Goal: Transaction & Acquisition: Purchase product/service

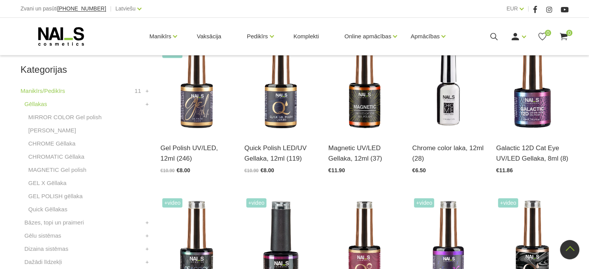
scroll to position [193, 0]
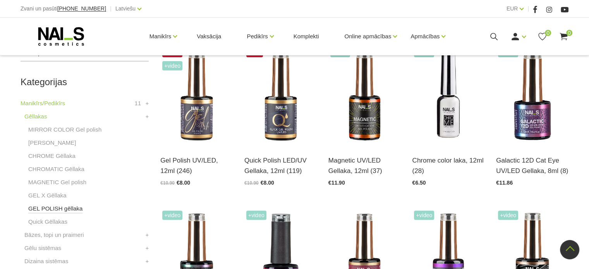
click at [65, 212] on link "GEL POLISH gēllaka" at bounding box center [55, 208] width 54 height 9
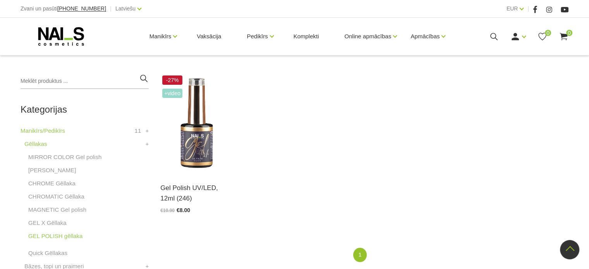
scroll to position [155, 0]
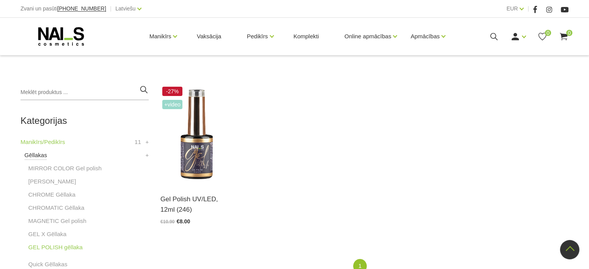
click at [41, 157] on link "Gēllakas" at bounding box center [35, 155] width 22 height 9
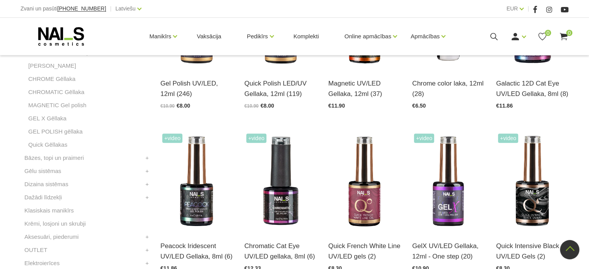
scroll to position [232, 0]
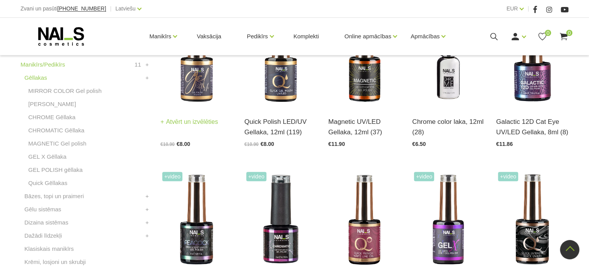
click at [193, 126] on link "Atvērt un izvēlēties" at bounding box center [189, 121] width 58 height 11
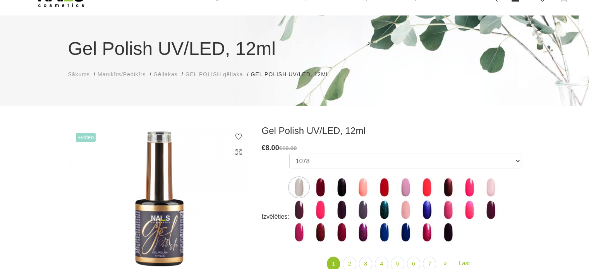
scroll to position [77, 0]
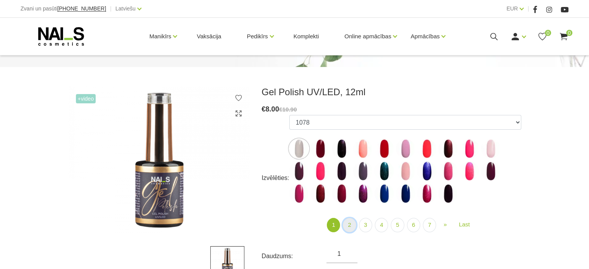
click at [347, 226] on link "2" at bounding box center [348, 225] width 13 height 14
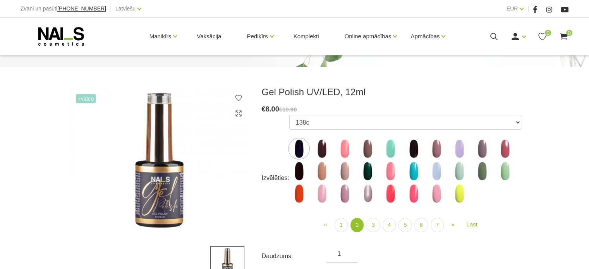
click at [369, 172] on img at bounding box center [367, 170] width 19 height 19
select select "4074"
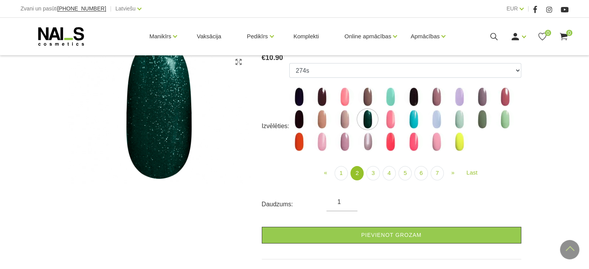
scroll to position [116, 0]
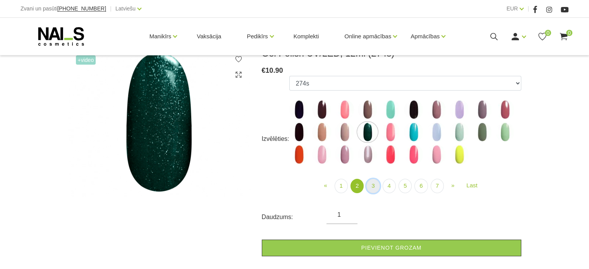
click at [369, 187] on link "3" at bounding box center [372, 186] width 13 height 14
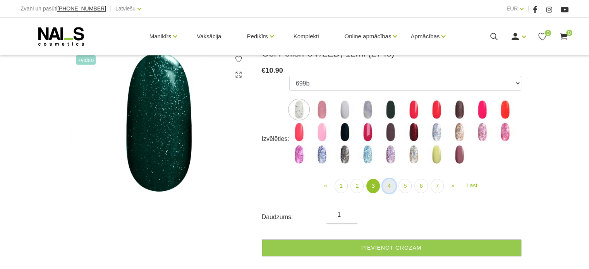
click at [388, 191] on link "4" at bounding box center [388, 186] width 13 height 14
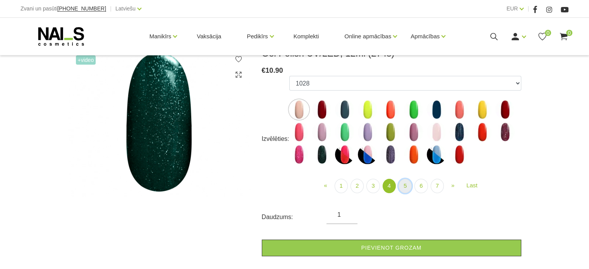
click at [404, 187] on link "5" at bounding box center [404, 186] width 13 height 14
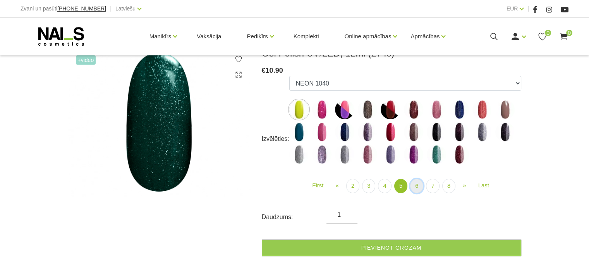
click at [418, 188] on link "6" at bounding box center [416, 186] width 13 height 14
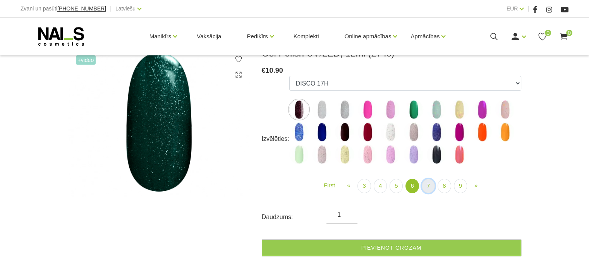
click at [430, 187] on link "7" at bounding box center [427, 186] width 13 height 14
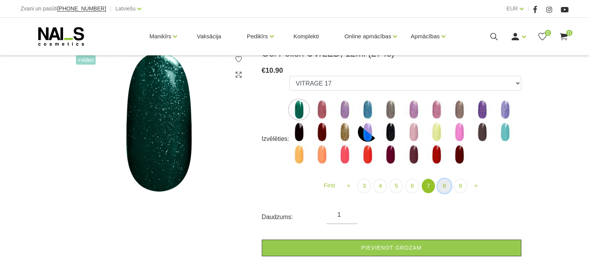
click at [447, 191] on link "8" at bounding box center [443, 186] width 13 height 14
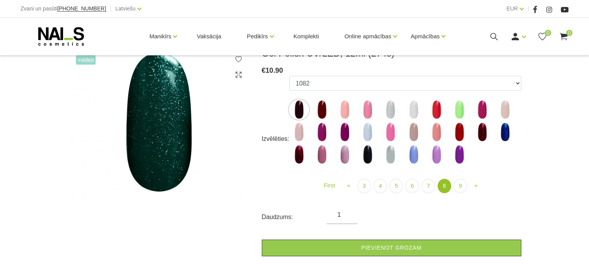
click at [302, 153] on img at bounding box center [298, 154] width 19 height 19
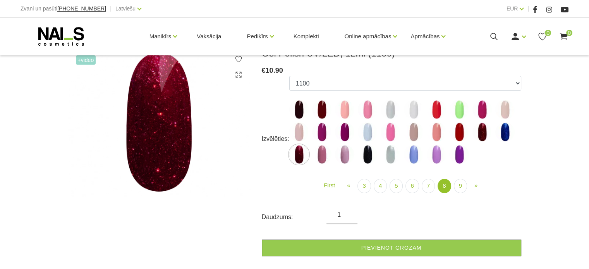
click at [177, 162] on img at bounding box center [159, 122] width 182 height 149
click at [303, 154] on img at bounding box center [298, 154] width 19 height 19
click at [300, 156] on img at bounding box center [298, 154] width 19 height 19
click at [323, 136] on img at bounding box center [321, 131] width 19 height 19
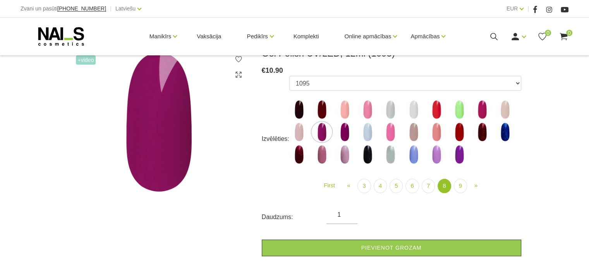
click at [295, 153] on img at bounding box center [298, 154] width 19 height 19
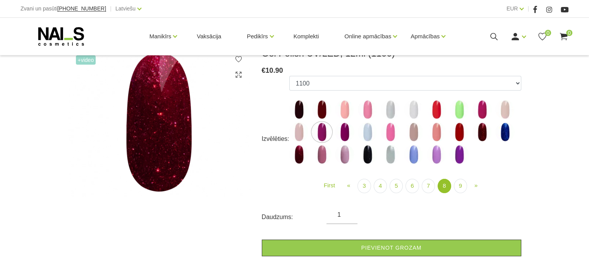
click at [483, 133] on img at bounding box center [481, 131] width 19 height 19
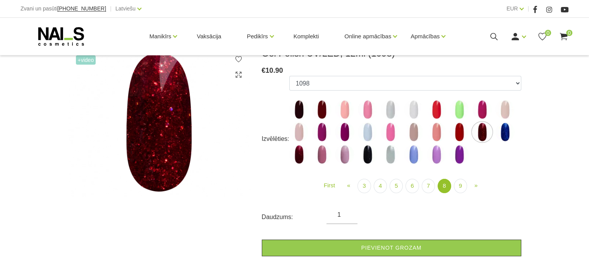
click at [508, 137] on img at bounding box center [504, 131] width 19 height 19
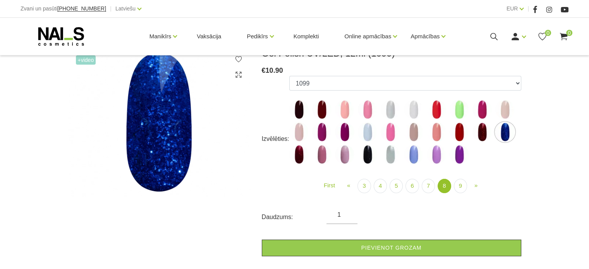
click at [454, 133] on img at bounding box center [458, 131] width 19 height 19
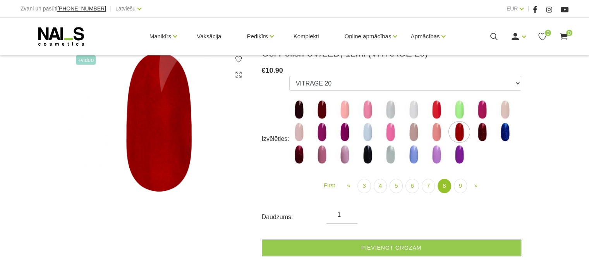
click at [436, 114] on img at bounding box center [435, 109] width 19 height 19
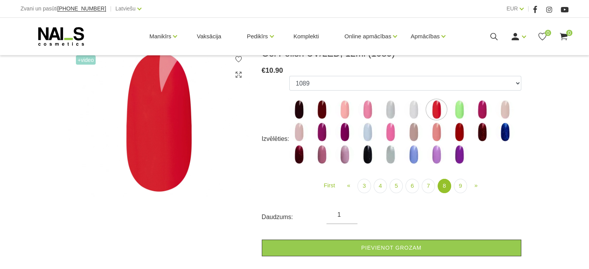
click at [414, 134] on img at bounding box center [413, 131] width 19 height 19
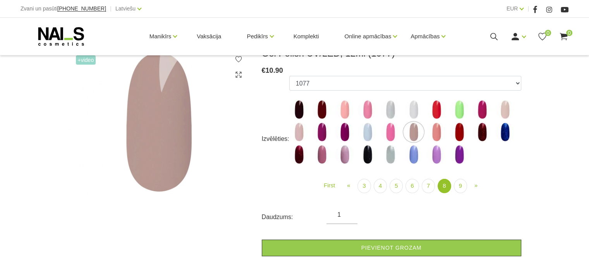
click at [392, 134] on img at bounding box center [389, 131] width 19 height 19
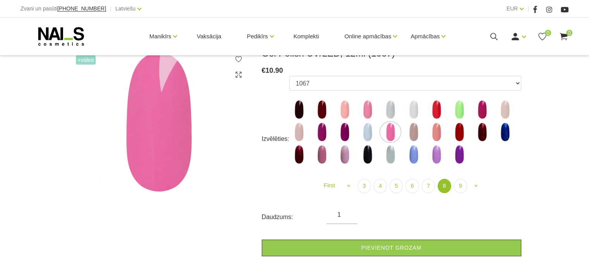
click at [359, 139] on label at bounding box center [367, 131] width 19 height 19
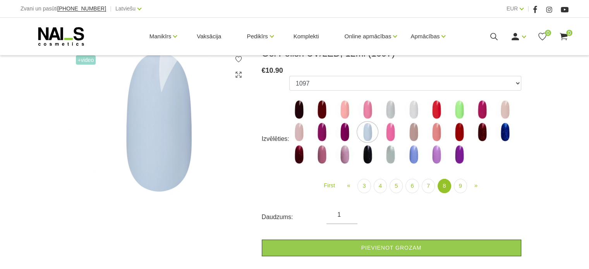
click at [344, 140] on img at bounding box center [344, 131] width 19 height 19
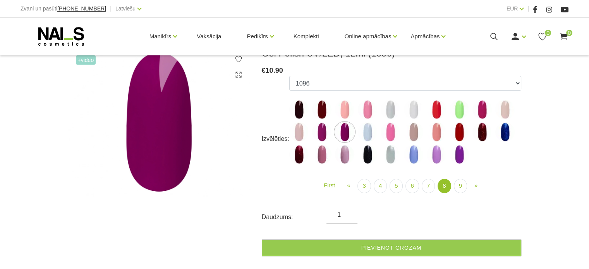
click at [322, 133] on img at bounding box center [321, 131] width 19 height 19
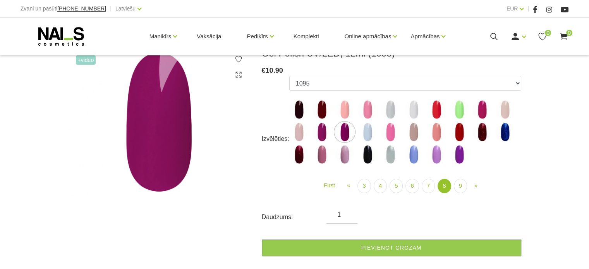
click at [322, 149] on img at bounding box center [321, 154] width 19 height 19
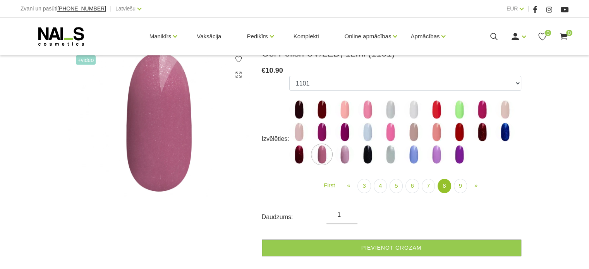
click at [345, 148] on img at bounding box center [344, 154] width 19 height 19
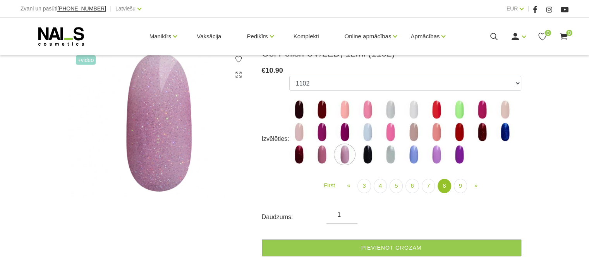
click at [368, 154] on img at bounding box center [367, 154] width 19 height 19
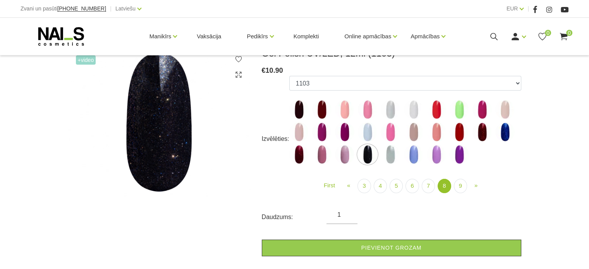
click at [384, 152] on img at bounding box center [389, 154] width 19 height 19
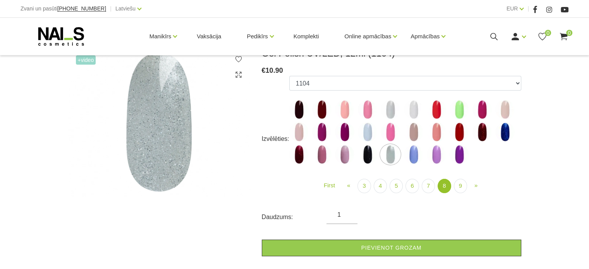
click at [379, 154] on ul "1078 1081 001g 001n 003c 008b 011n 012g 016n 020b 044v 065v 068p 069v 083g 085p…" at bounding box center [405, 121] width 232 height 91
click at [373, 157] on img at bounding box center [367, 154] width 19 height 19
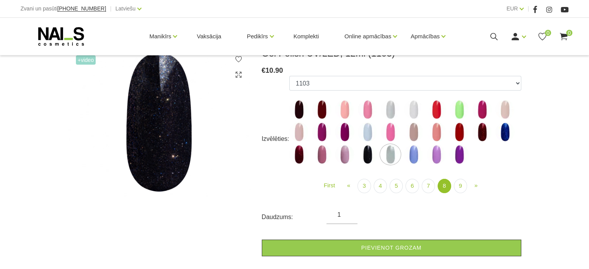
click at [414, 157] on img at bounding box center [413, 154] width 19 height 19
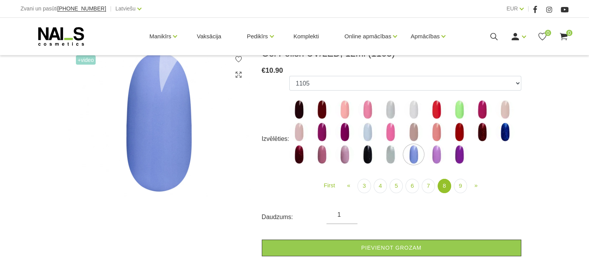
click at [436, 161] on img at bounding box center [435, 154] width 19 height 19
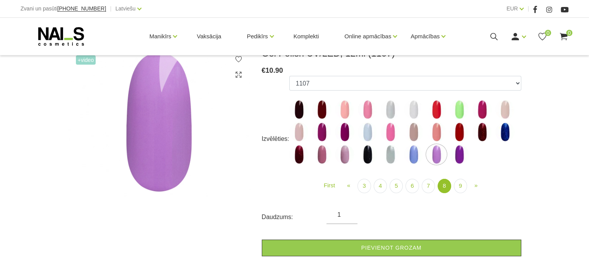
click at [459, 158] on img at bounding box center [458, 154] width 19 height 19
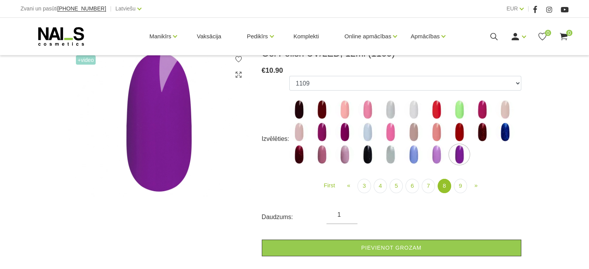
click at [366, 159] on img at bounding box center [367, 154] width 19 height 19
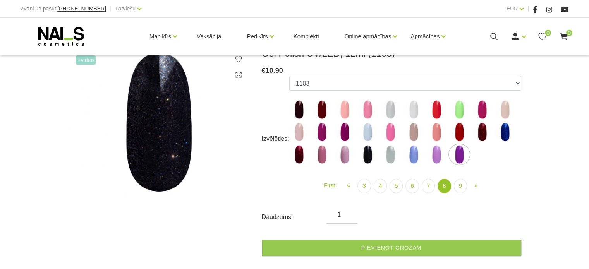
click at [299, 117] on img at bounding box center [298, 109] width 19 height 19
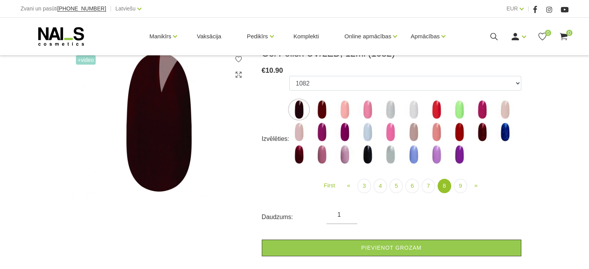
click at [325, 109] on img at bounding box center [321, 109] width 19 height 19
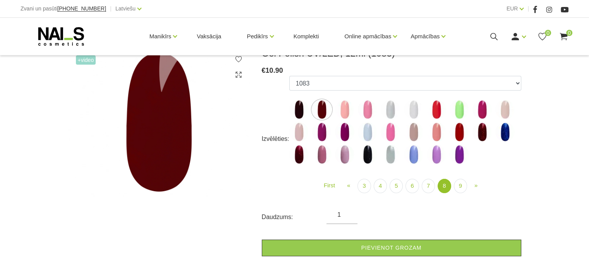
click at [301, 116] on img at bounding box center [298, 109] width 19 height 19
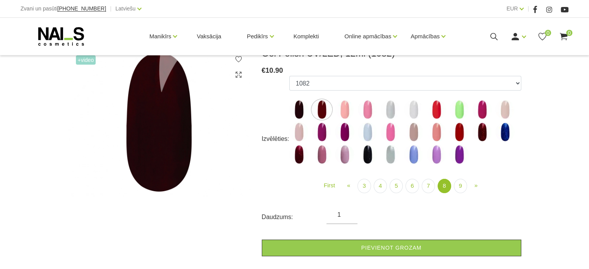
click at [300, 157] on img at bounding box center [298, 154] width 19 height 19
select select "6022"
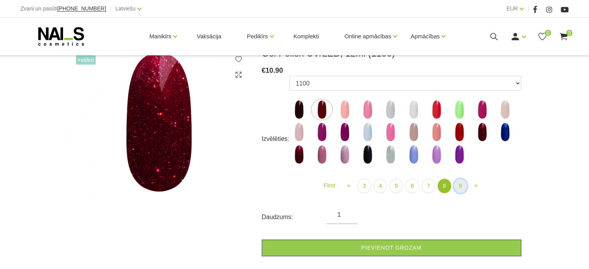
click at [463, 185] on link "9" at bounding box center [459, 186] width 13 height 14
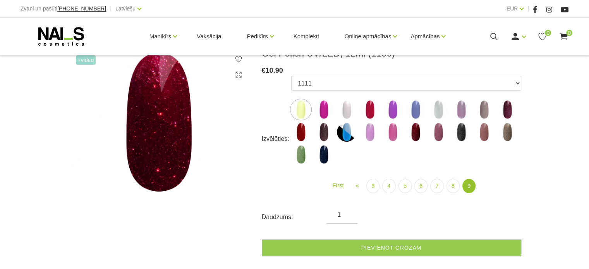
click at [325, 149] on img at bounding box center [323, 154] width 19 height 19
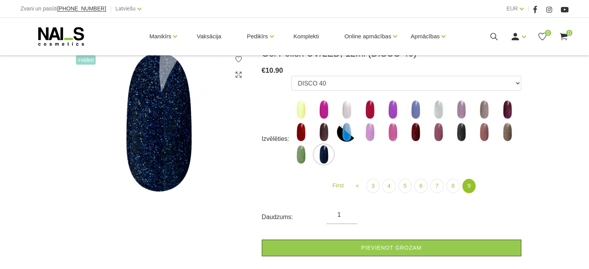
click at [463, 137] on img at bounding box center [460, 131] width 19 height 19
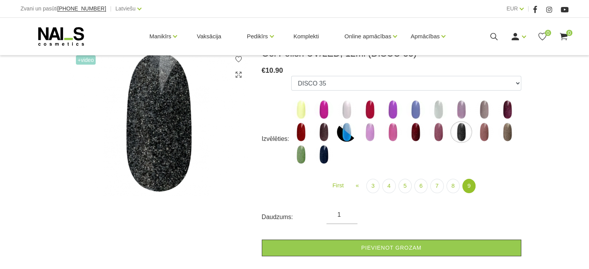
click at [488, 133] on img at bounding box center [483, 131] width 19 height 19
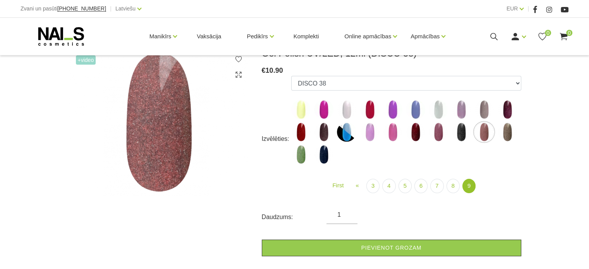
click at [501, 132] on img at bounding box center [506, 131] width 19 height 19
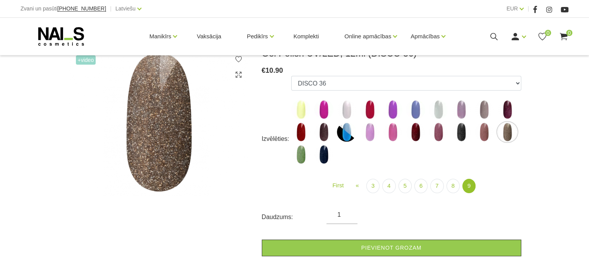
click at [510, 113] on img at bounding box center [506, 109] width 19 height 19
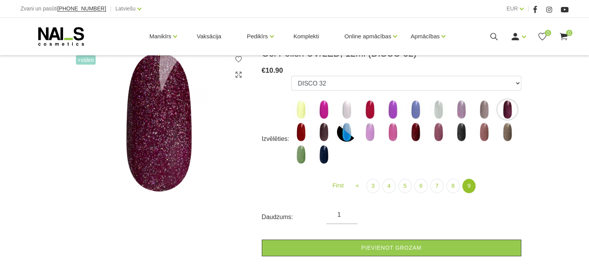
click at [322, 138] on img at bounding box center [323, 131] width 19 height 19
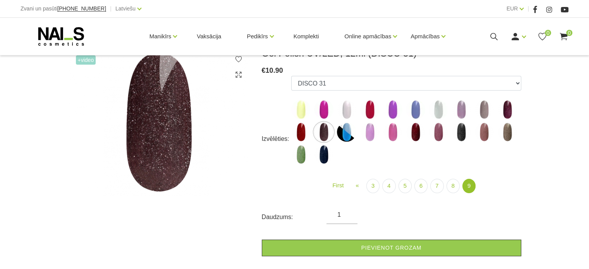
click at [305, 130] on img at bounding box center [300, 131] width 19 height 19
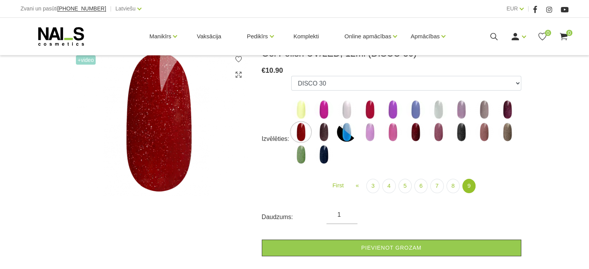
click at [301, 157] on img at bounding box center [300, 154] width 19 height 19
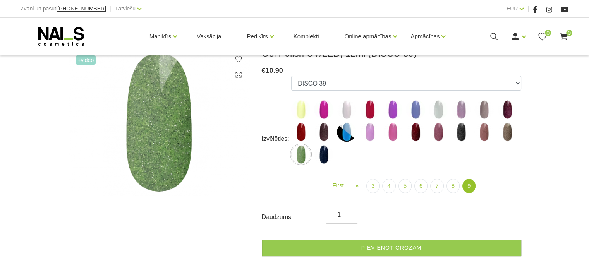
click at [322, 131] on img at bounding box center [323, 131] width 19 height 19
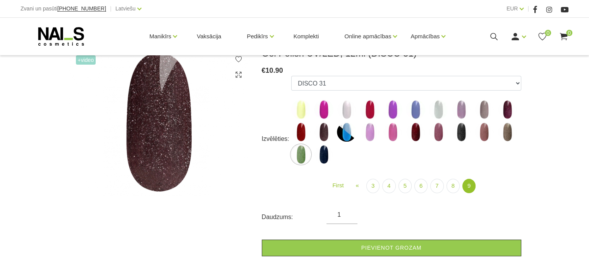
click at [299, 131] on img at bounding box center [300, 131] width 19 height 19
select select "6307"
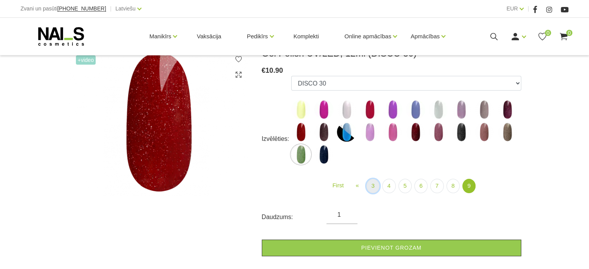
click at [370, 186] on link "3" at bounding box center [372, 186] width 13 height 14
